Goal: Information Seeking & Learning: Learn about a topic

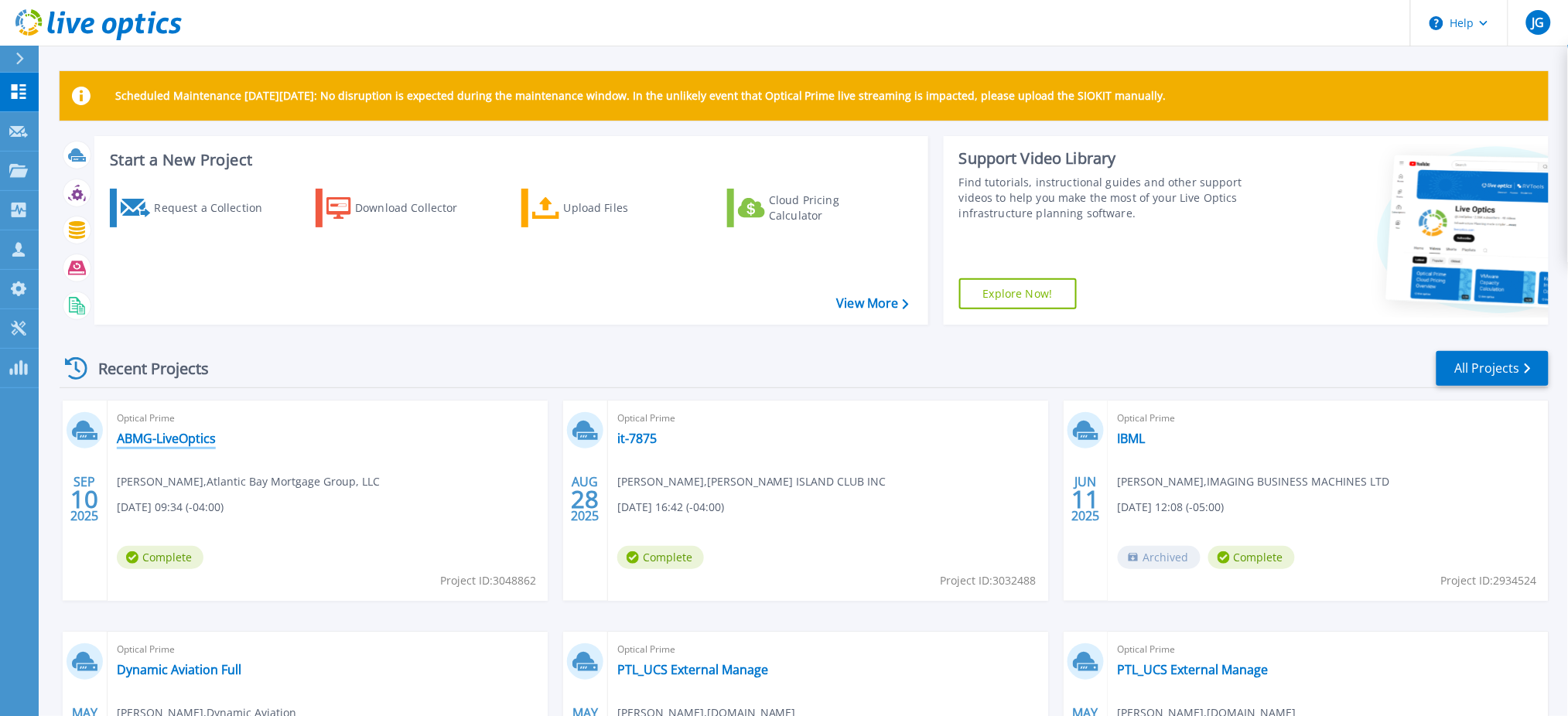
click at [179, 441] on link "ABMG-LiveOptics" at bounding box center [166, 439] width 99 height 16
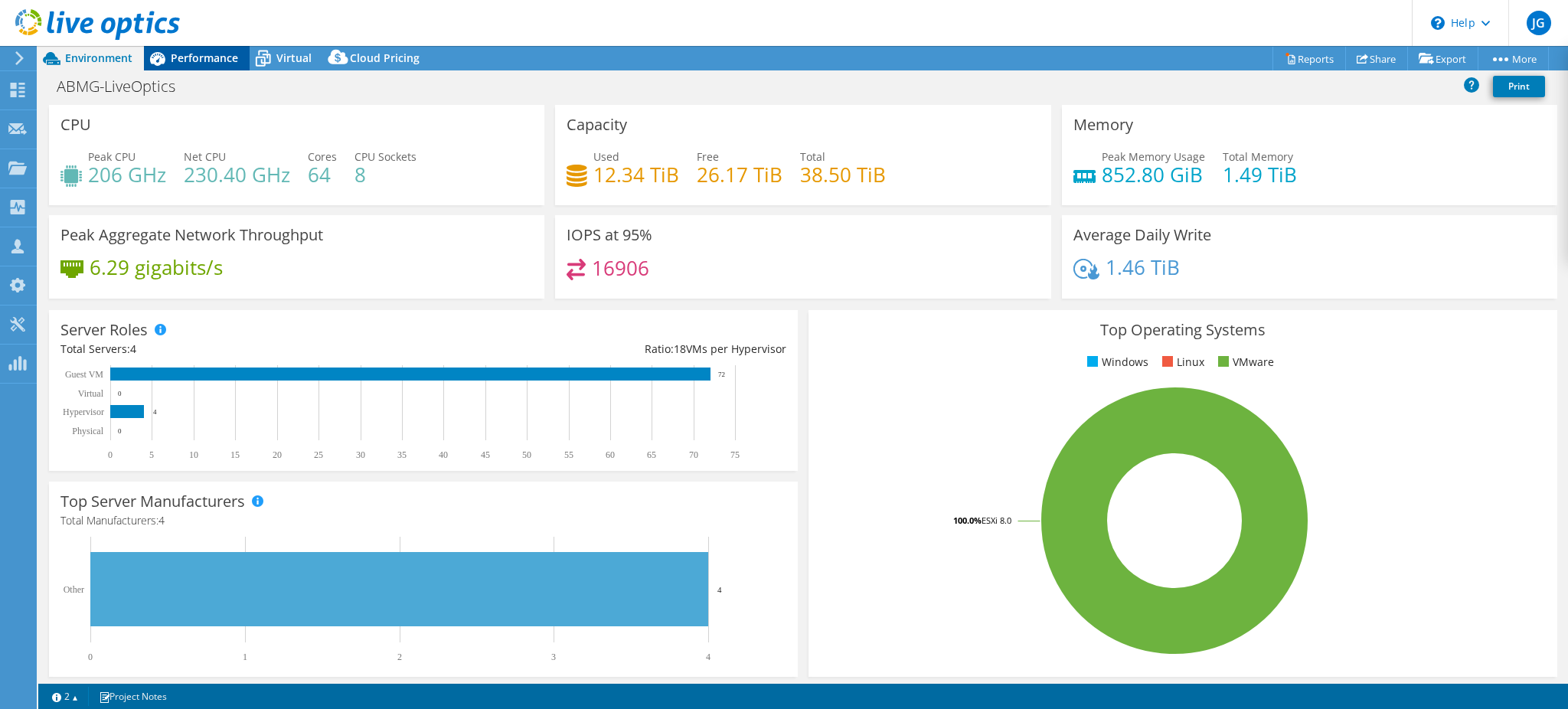
click at [193, 62] on span "Performance" at bounding box center [205, 58] width 68 height 15
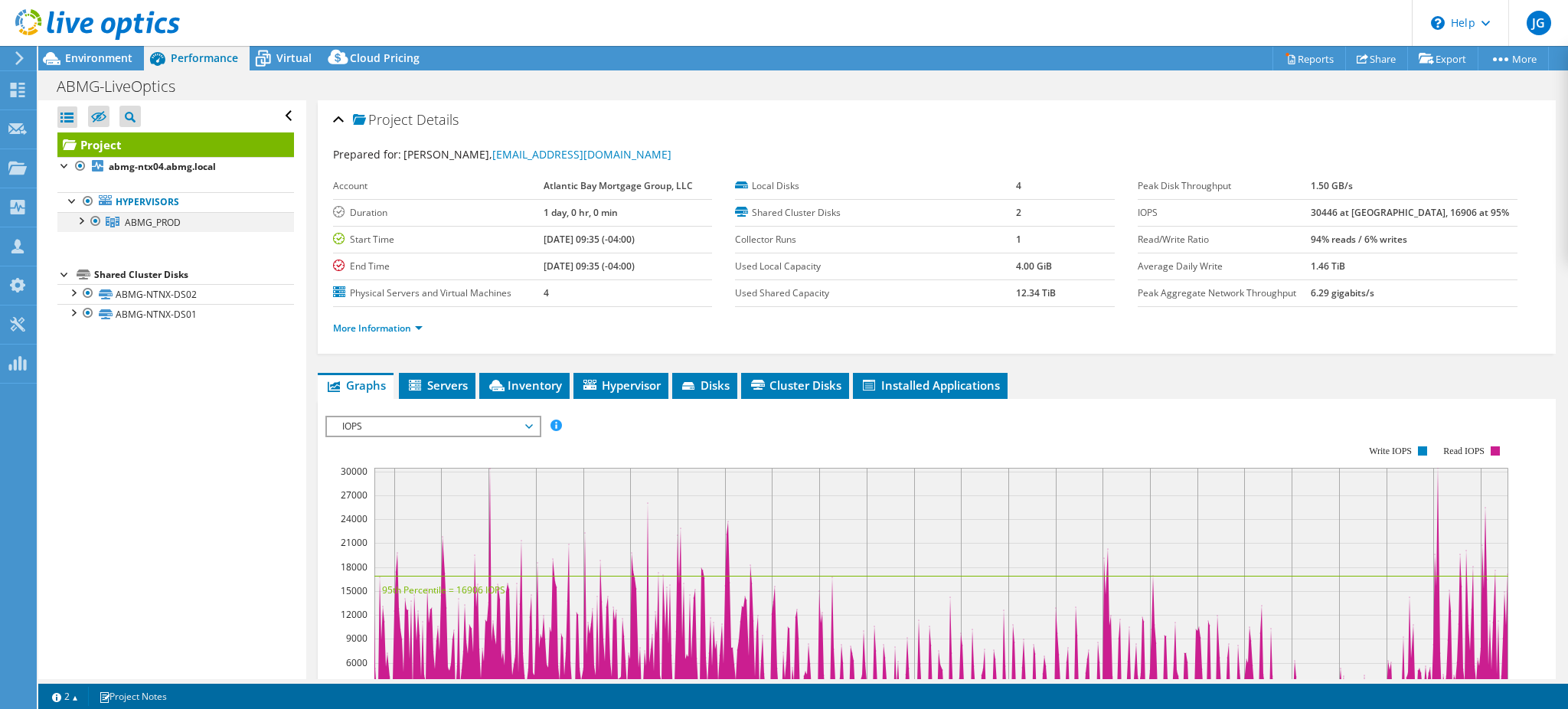
click at [82, 220] on div at bounding box center [81, 220] width 15 height 15
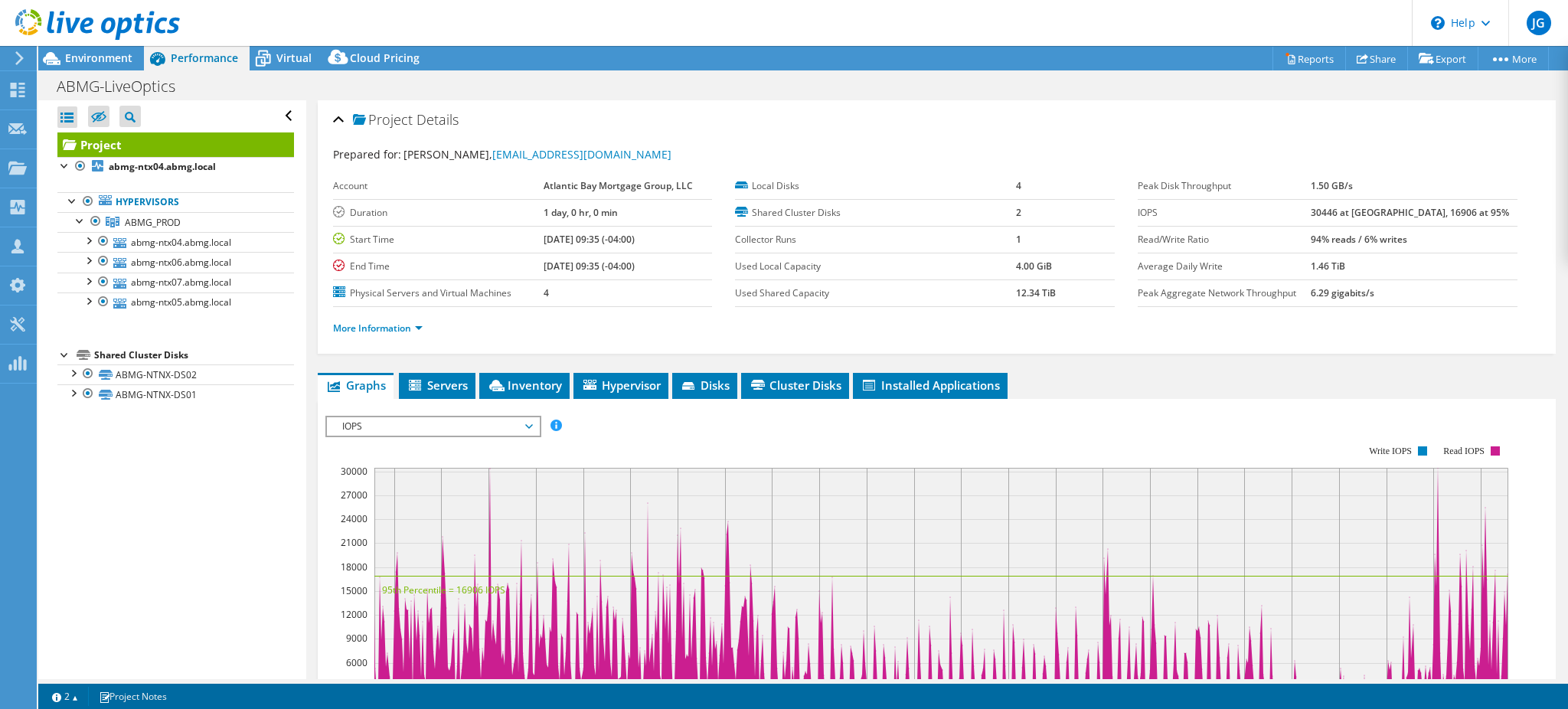
click at [388, 428] on span "IOPS" at bounding box center [433, 427] width 197 height 18
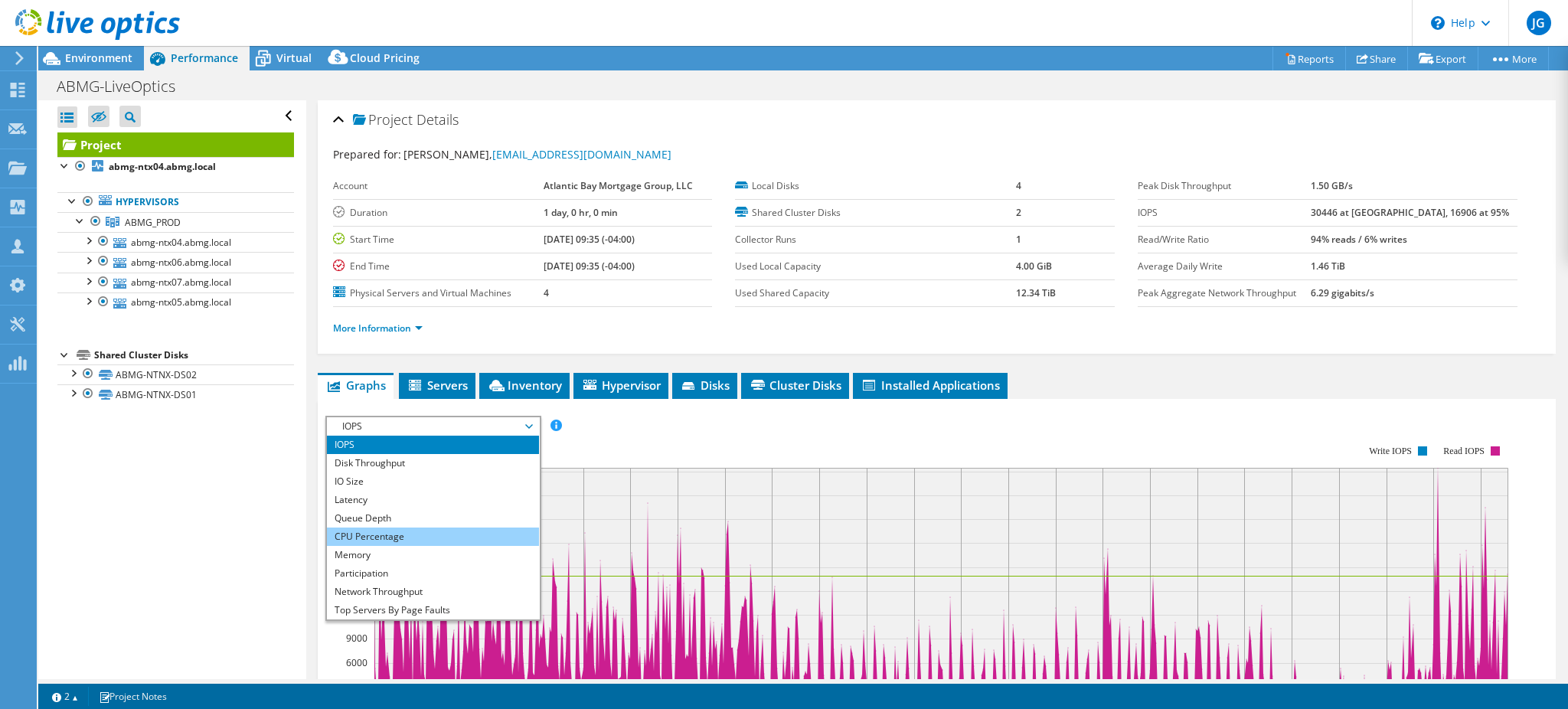
click at [377, 535] on li "CPU Percentage" at bounding box center [433, 537] width 212 height 18
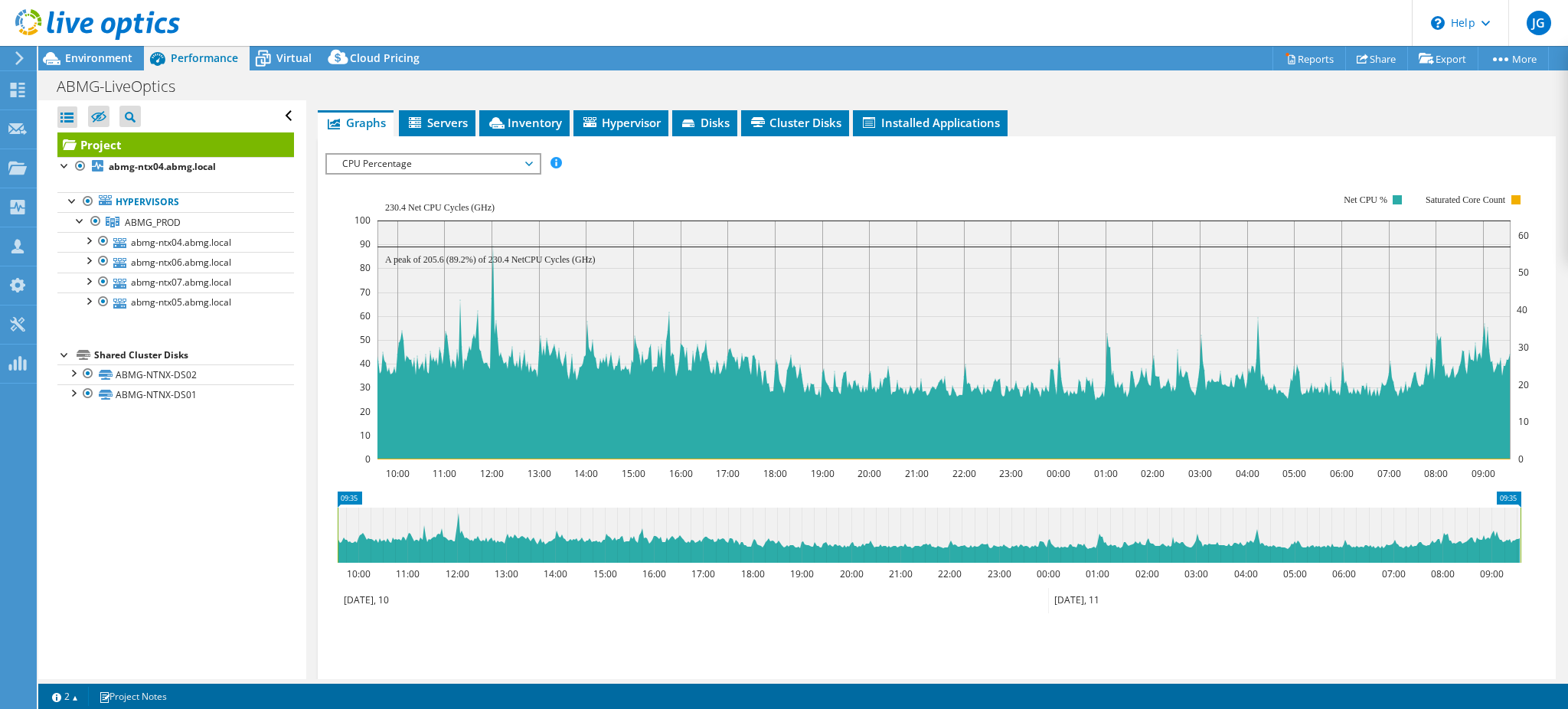
scroll to position [271, 0]
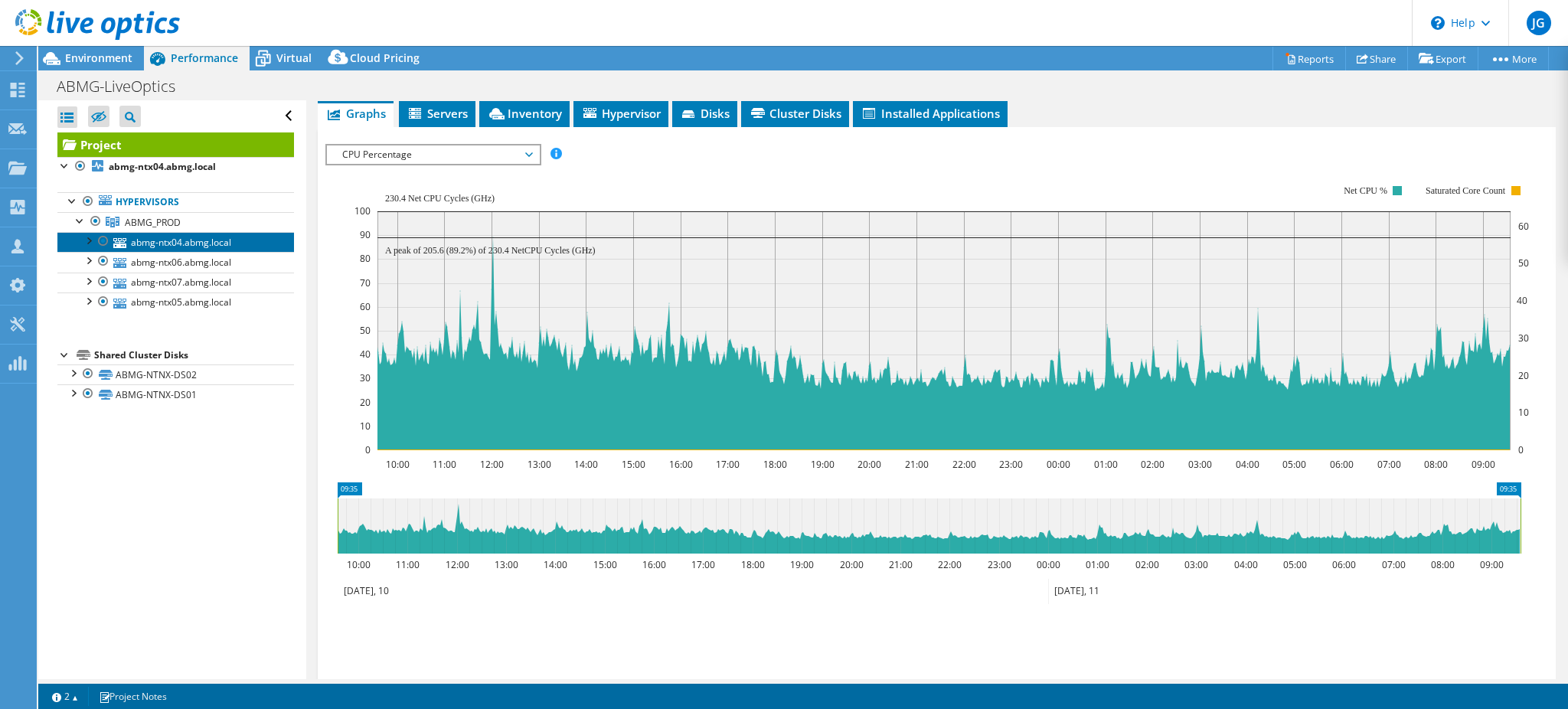
click at [162, 243] on link "abmg-ntx04.abmg.local" at bounding box center [176, 242] width 237 height 20
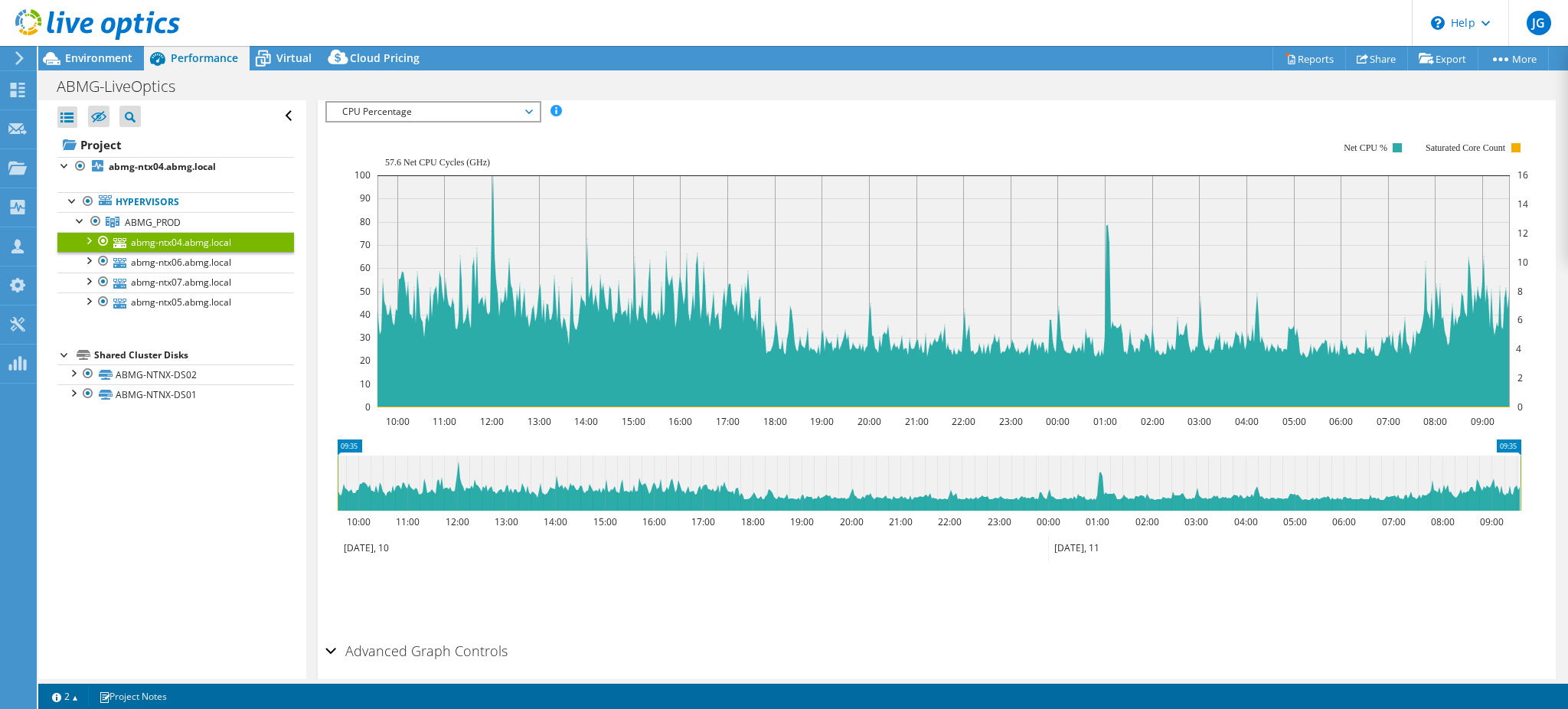
scroll to position [229, 0]
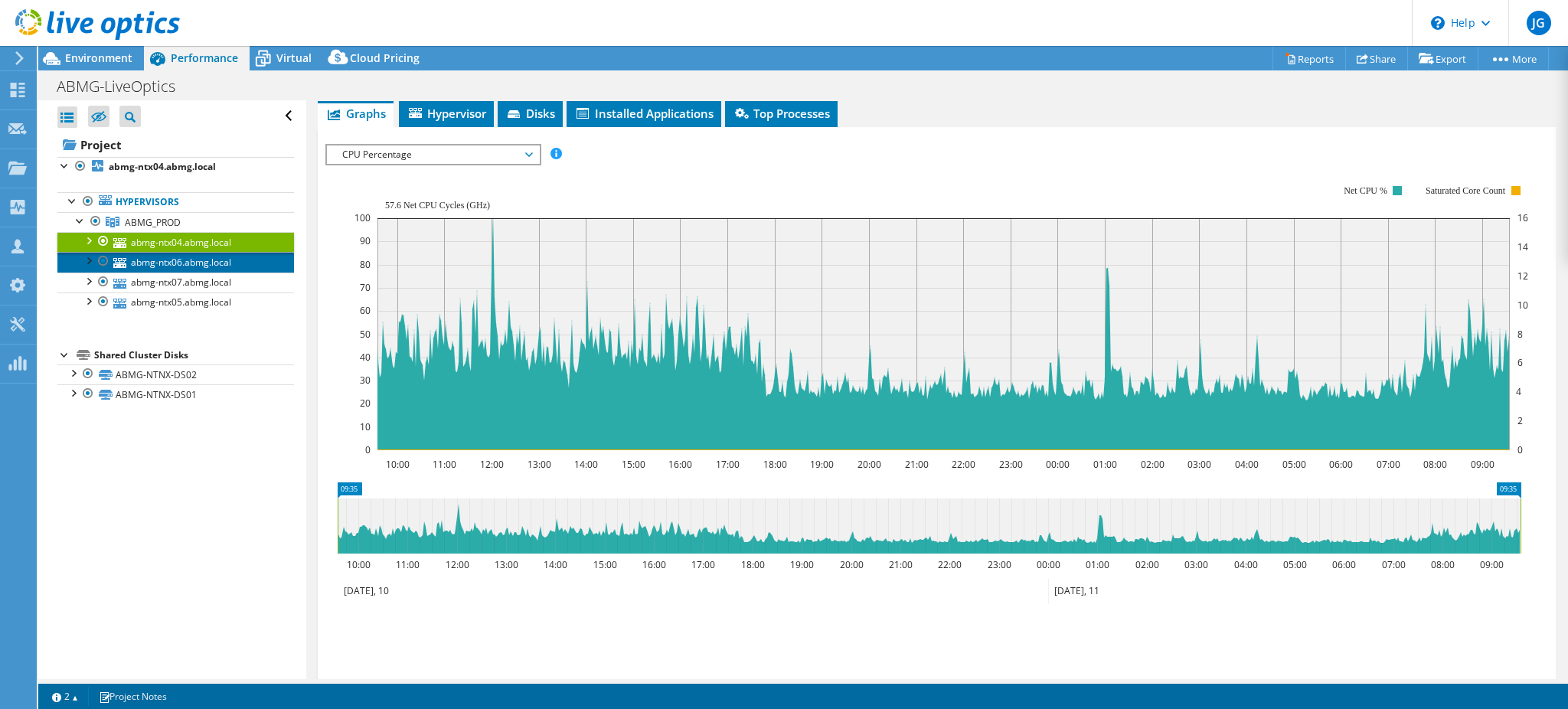
click at [171, 260] on link "abmg-ntx06.abmg.local" at bounding box center [176, 262] width 237 height 20
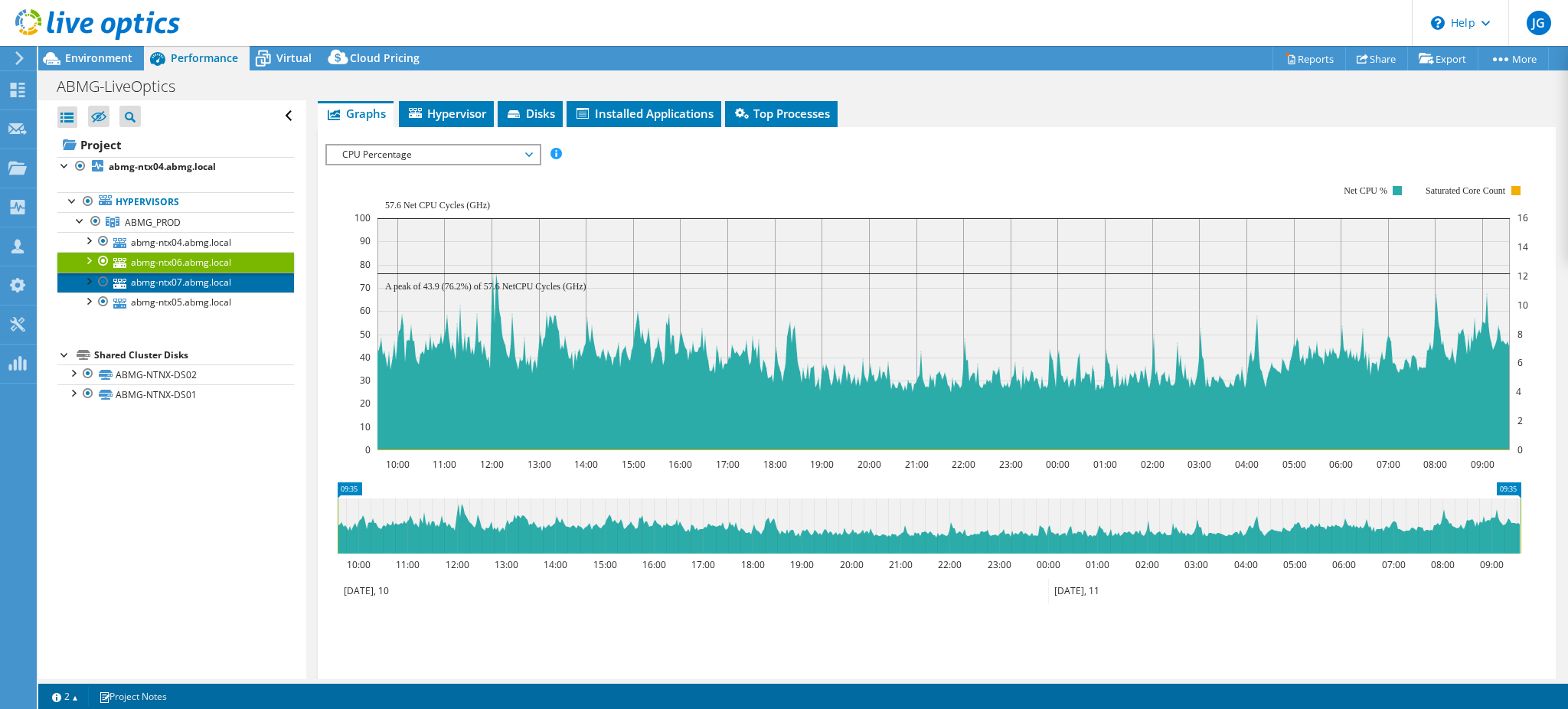
click at [169, 279] on link "abmg-ntx07.abmg.local" at bounding box center [176, 282] width 237 height 20
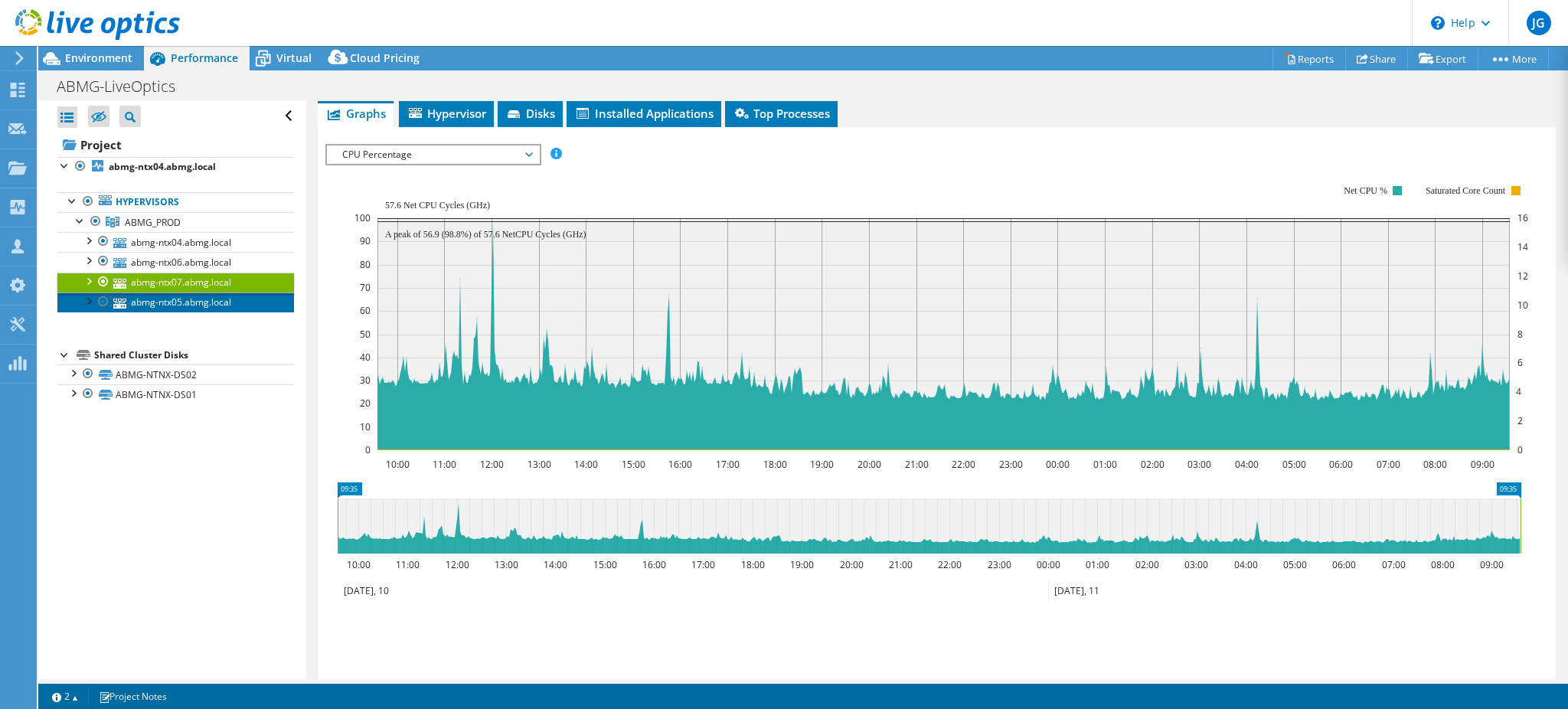
click at [164, 305] on link "abmg-ntx05.abmg.local" at bounding box center [176, 302] width 237 height 20
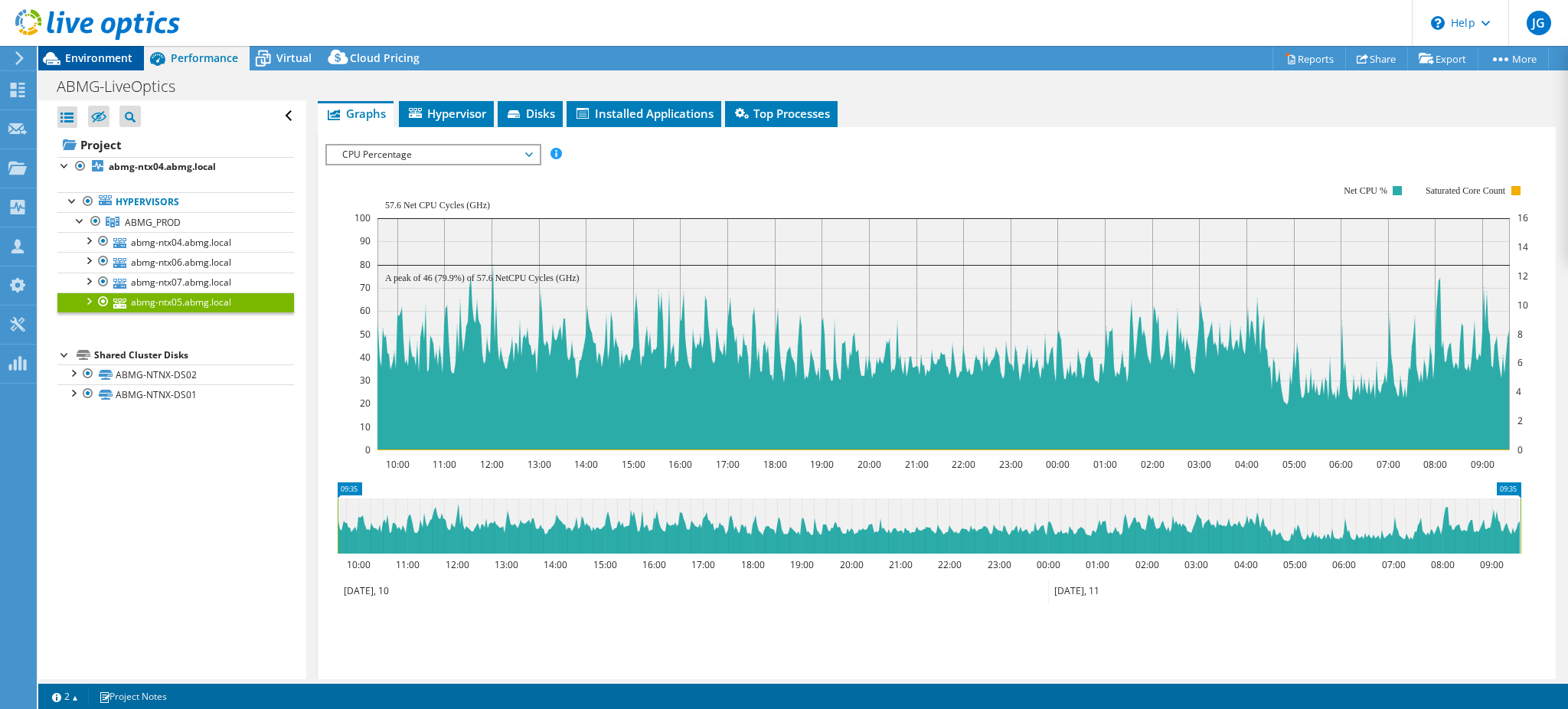
click at [88, 63] on span "Environment" at bounding box center [99, 58] width 68 height 15
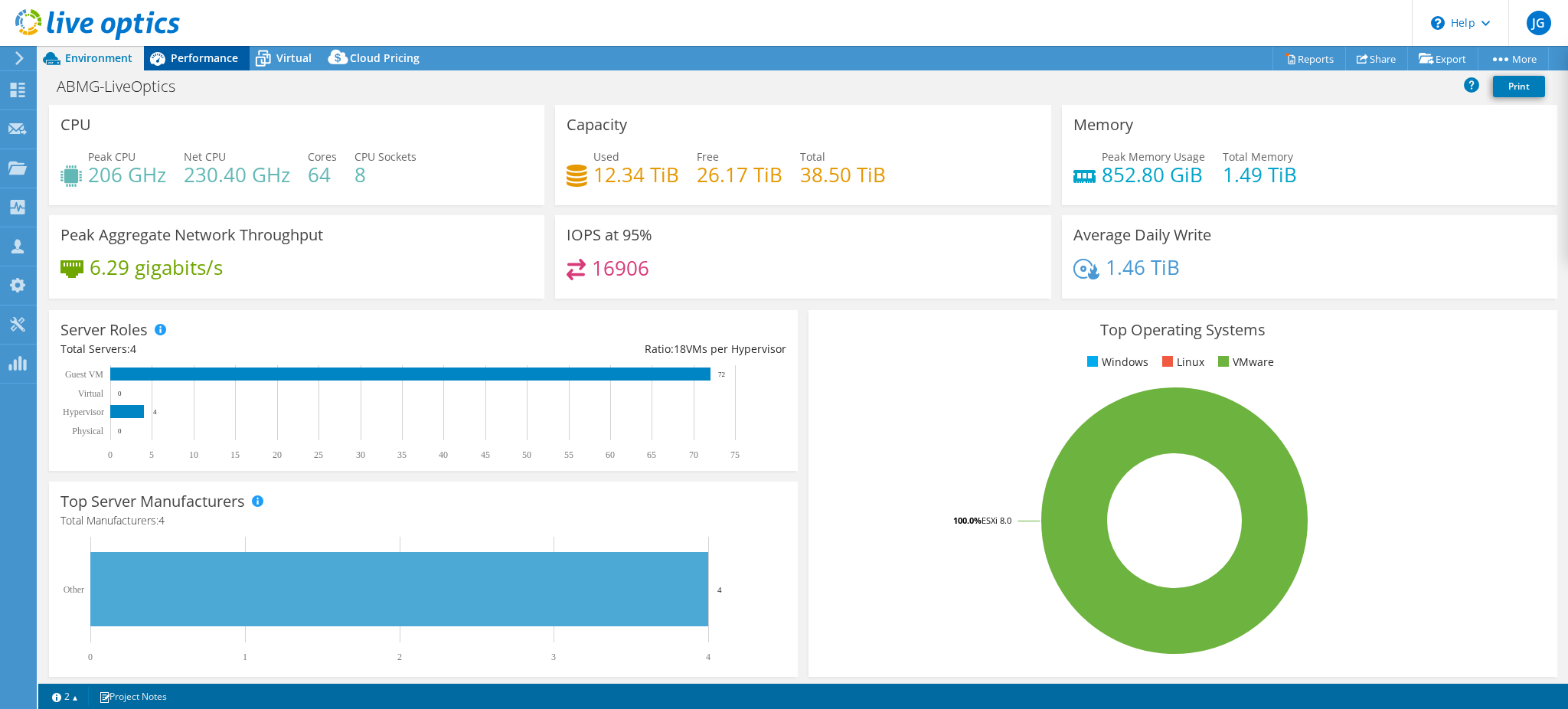
click at [188, 57] on span "Performance" at bounding box center [205, 58] width 68 height 15
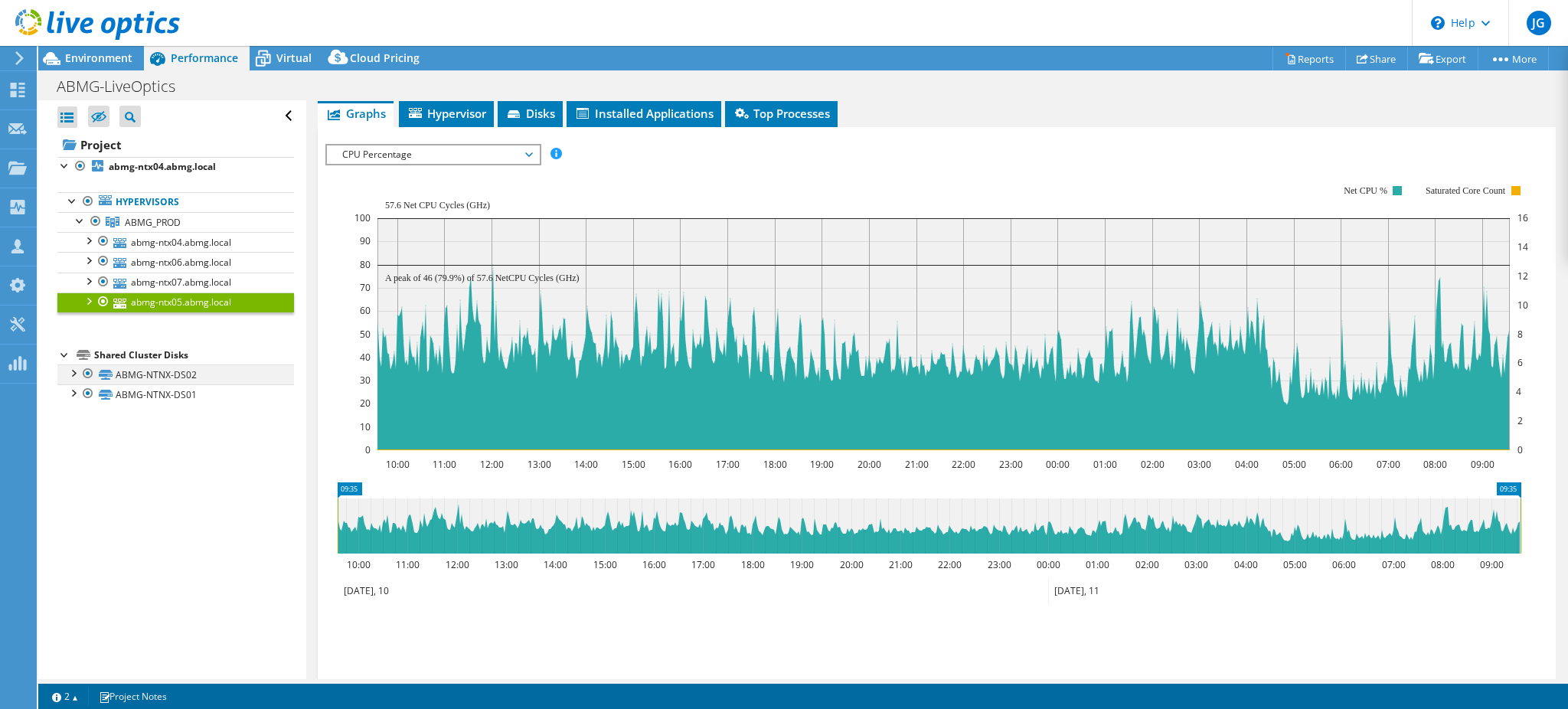
click at [72, 378] on div at bounding box center [73, 372] width 15 height 15
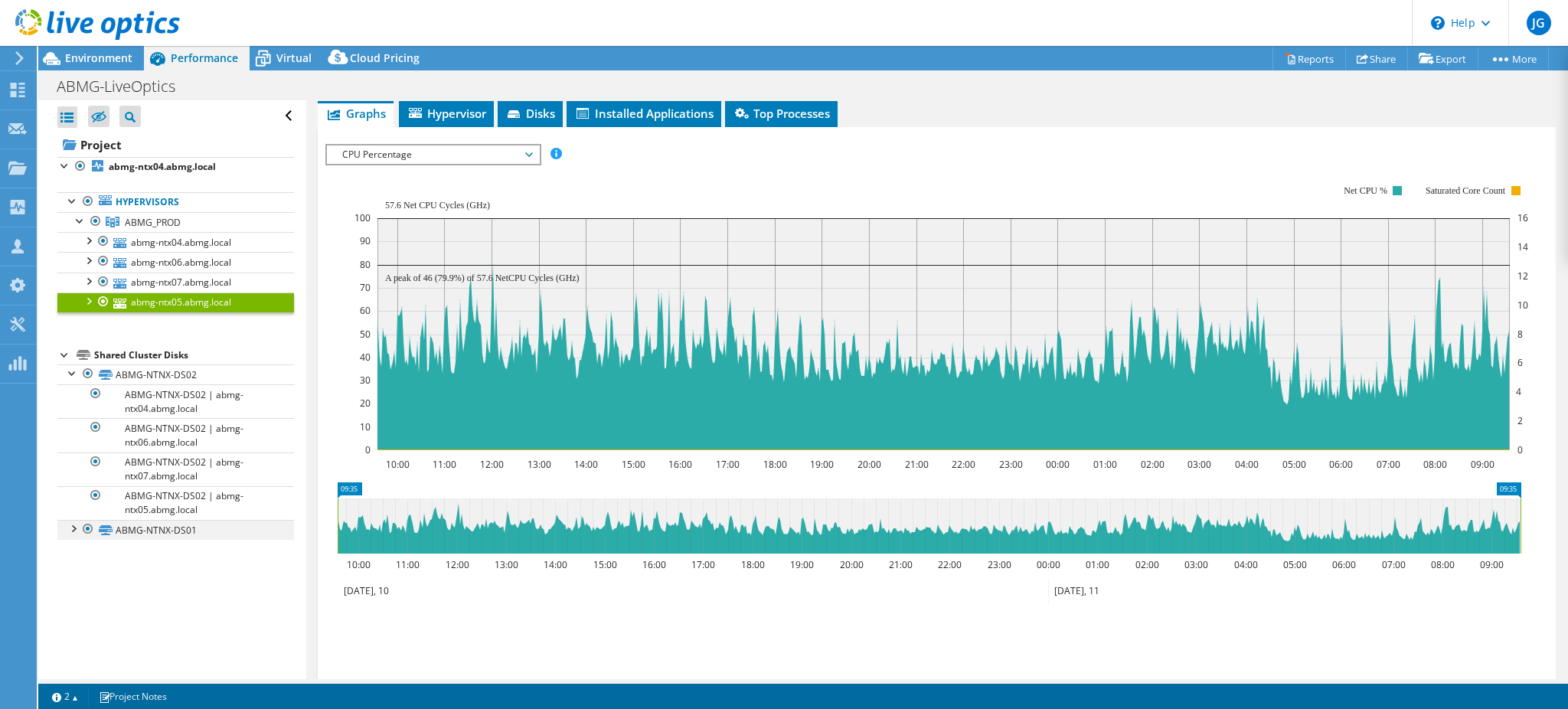
click at [65, 534] on div at bounding box center [73, 528] width 15 height 15
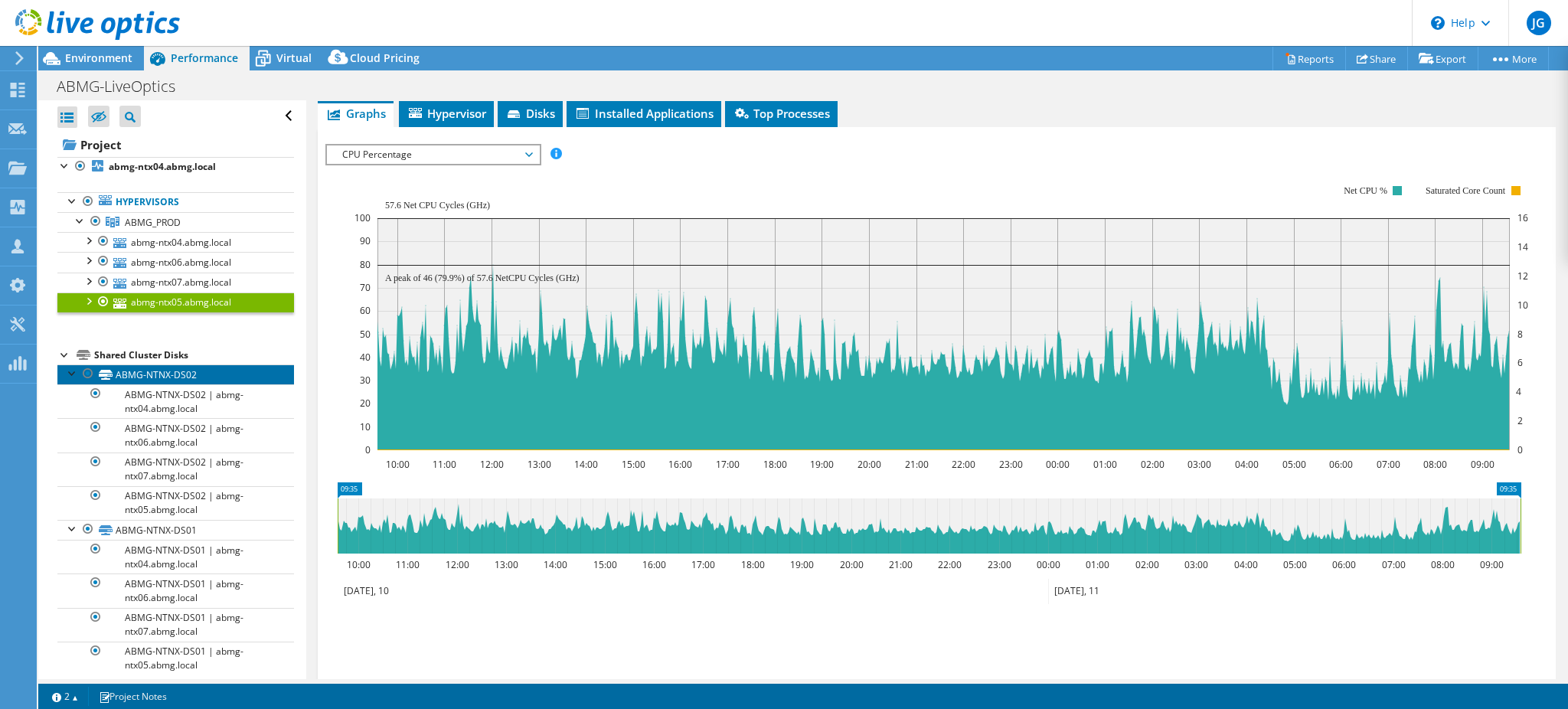
click at [122, 371] on link "ABMG-NTNX-DS02" at bounding box center [176, 374] width 237 height 20
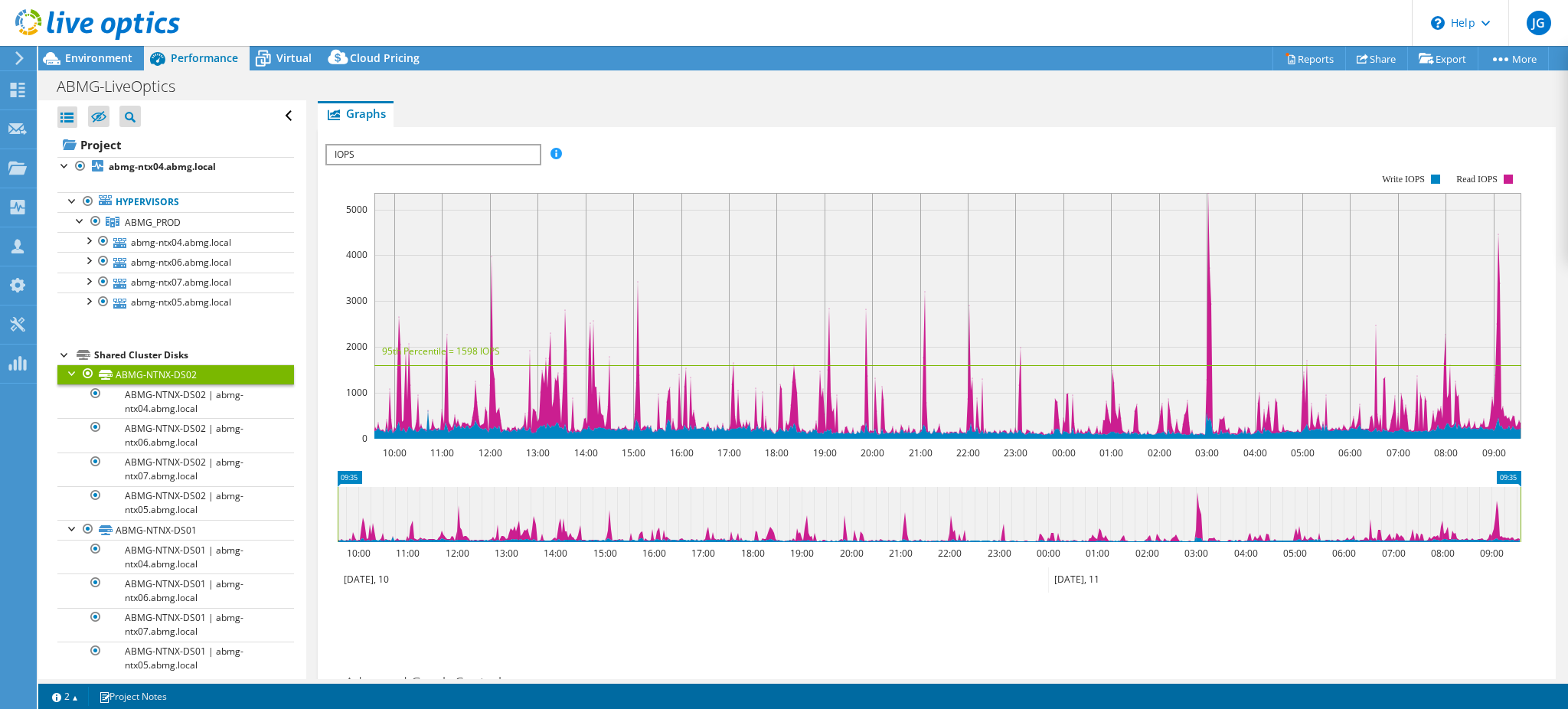
scroll to position [0, 0]
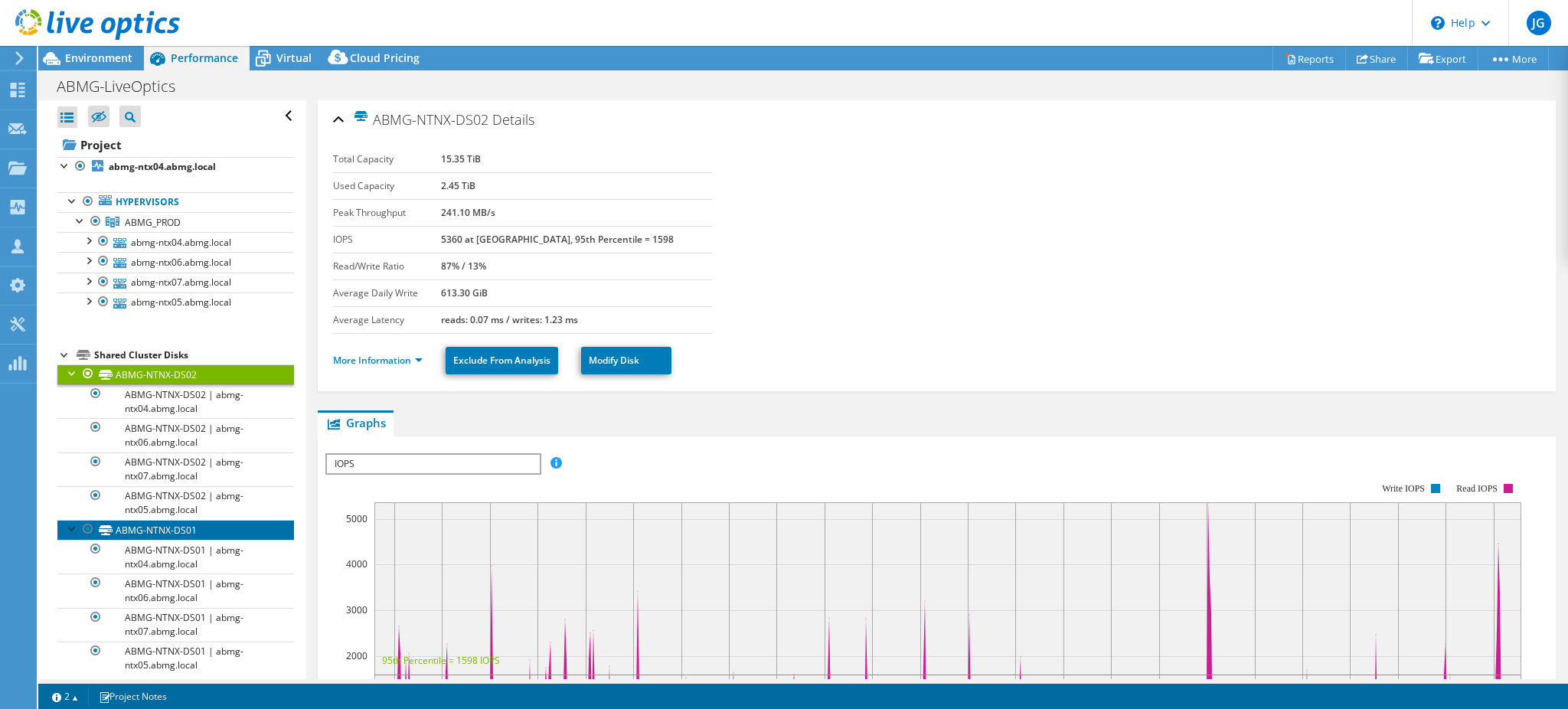
click at [155, 532] on link "ABMG-NTNX-DS01" at bounding box center [176, 530] width 237 height 20
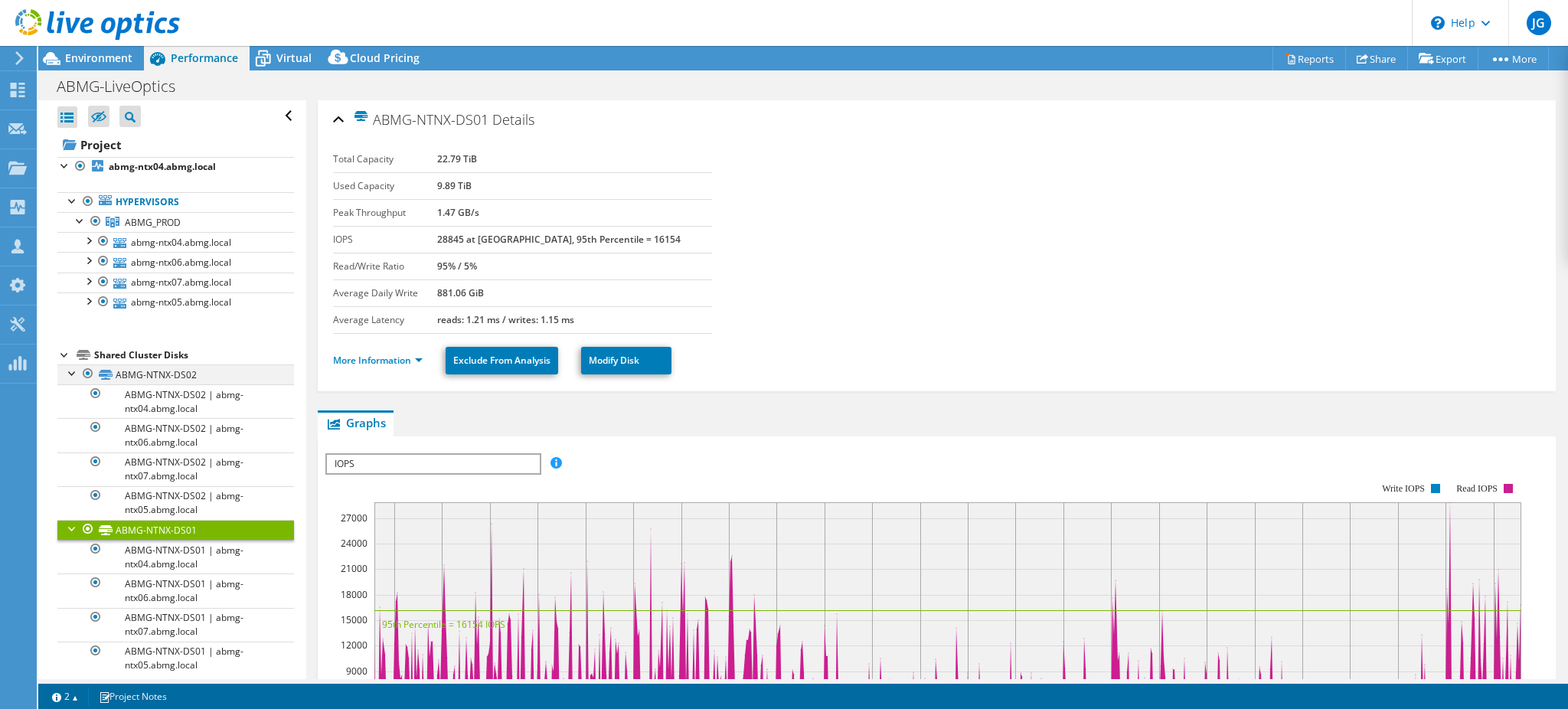
click at [70, 374] on div at bounding box center [73, 372] width 15 height 15
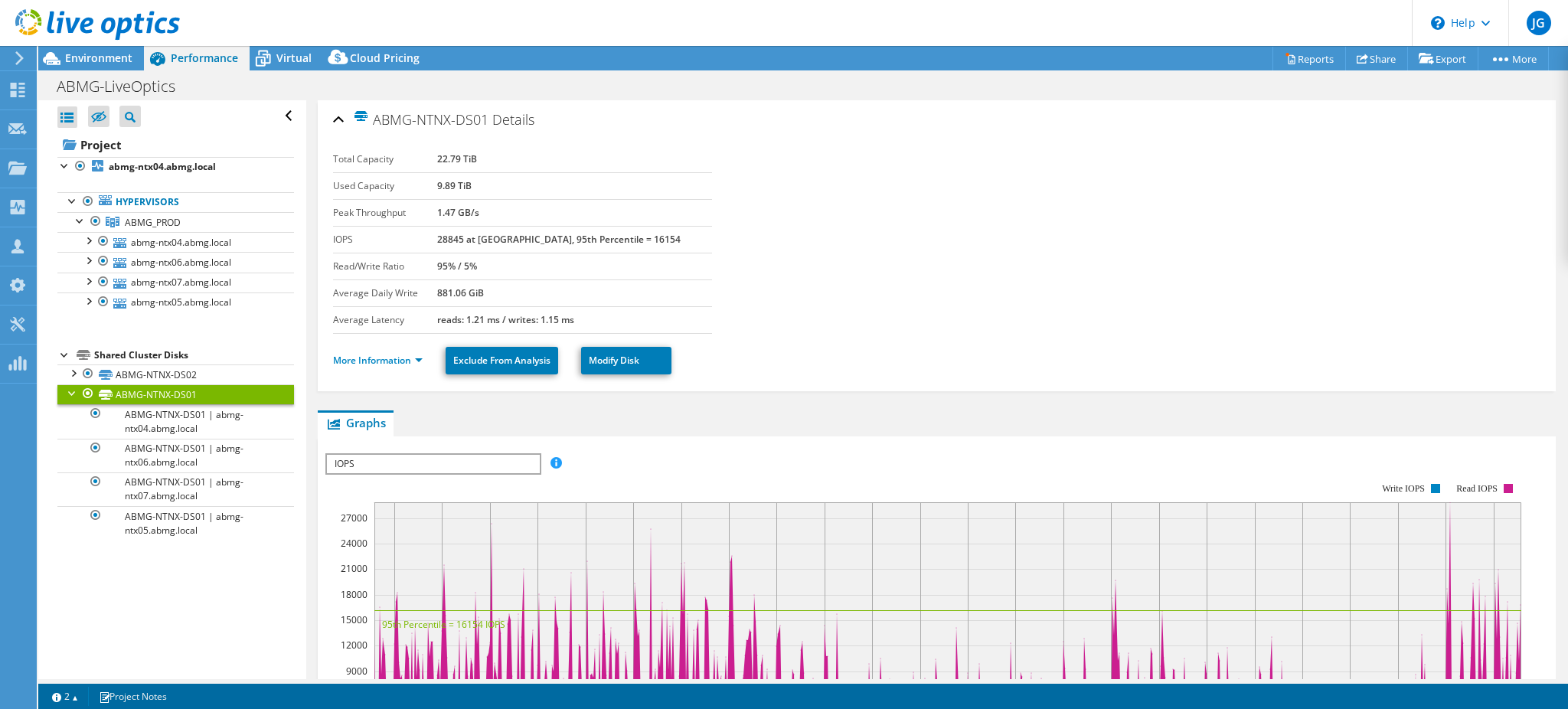
click at [72, 397] on div at bounding box center [73, 392] width 15 height 15
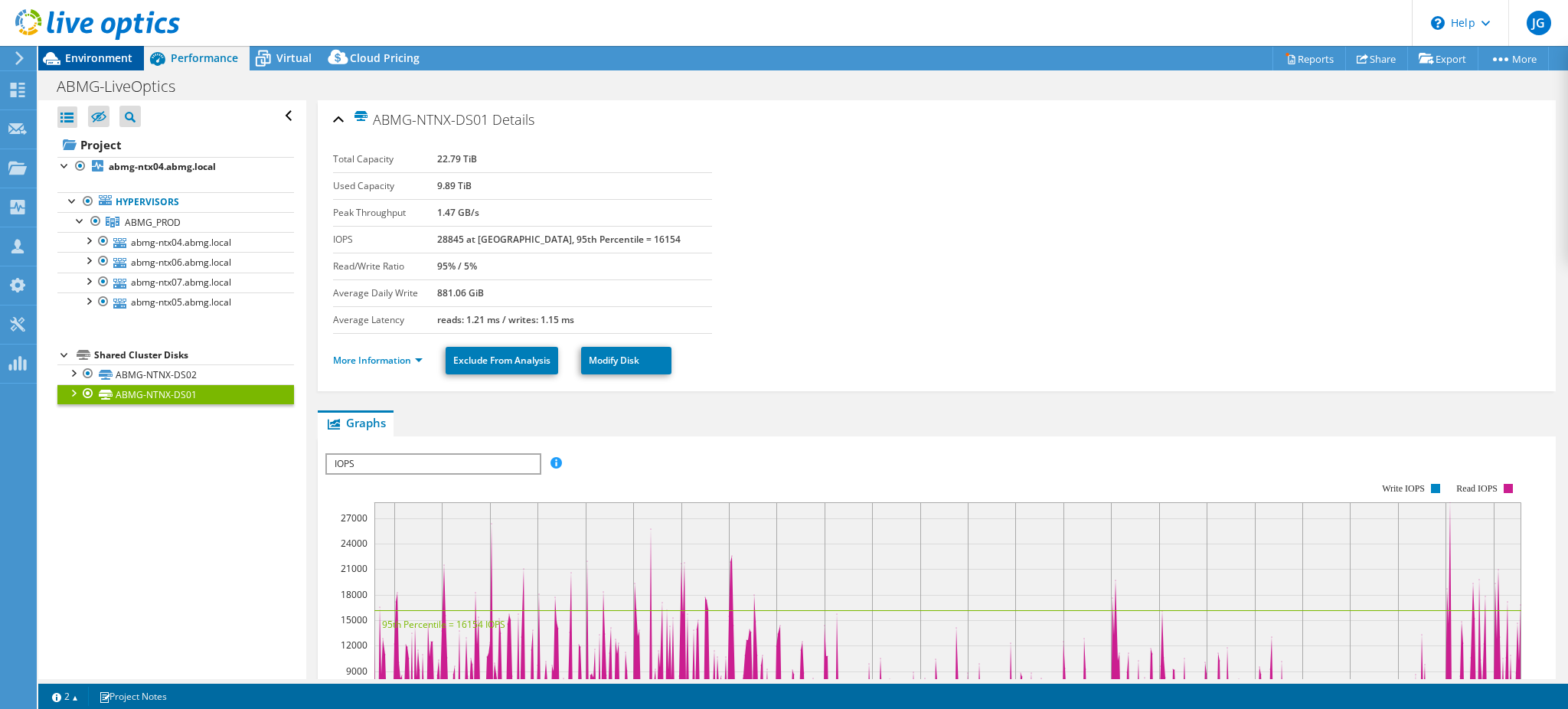
click at [88, 52] on span "Environment" at bounding box center [99, 58] width 68 height 15
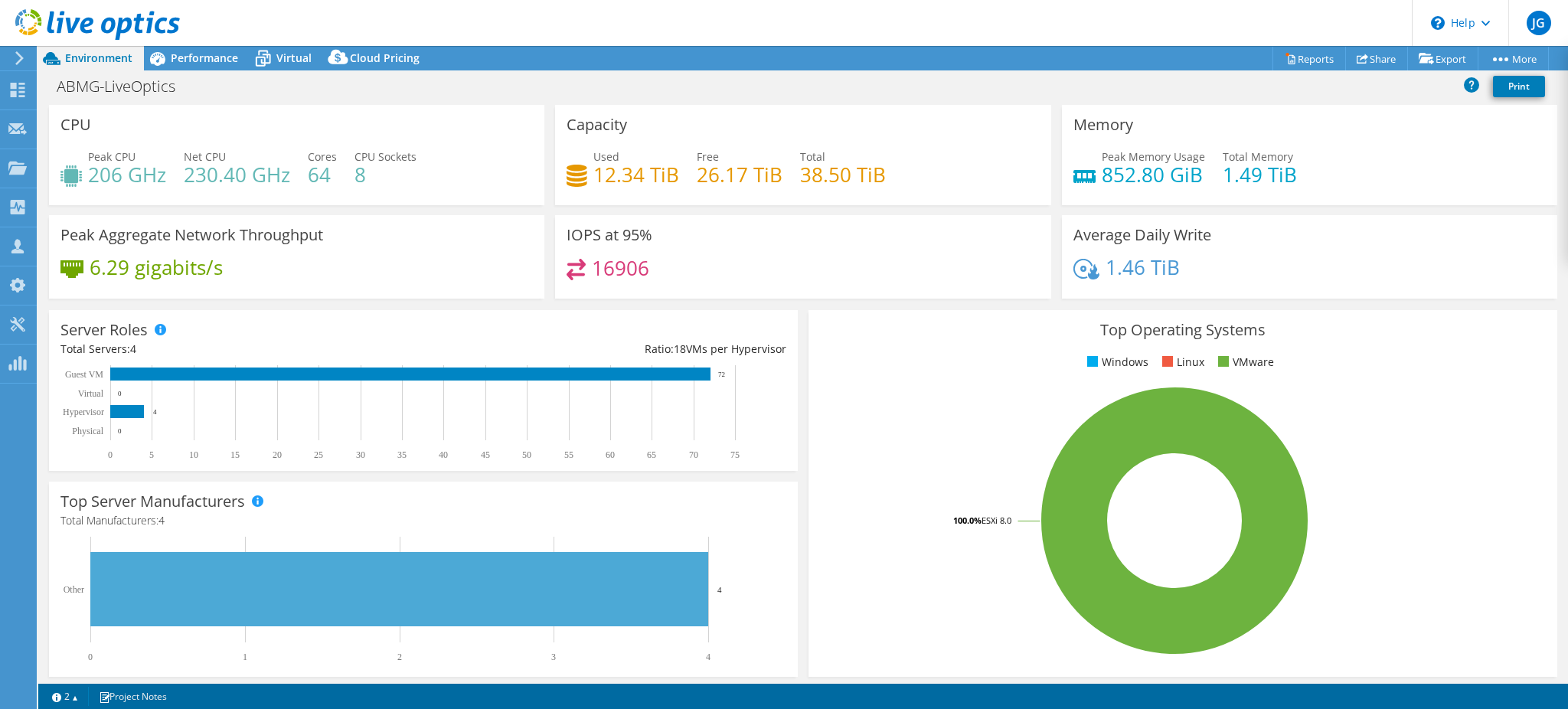
scroll to position [399, 0]
